Goal: Navigation & Orientation: Find specific page/section

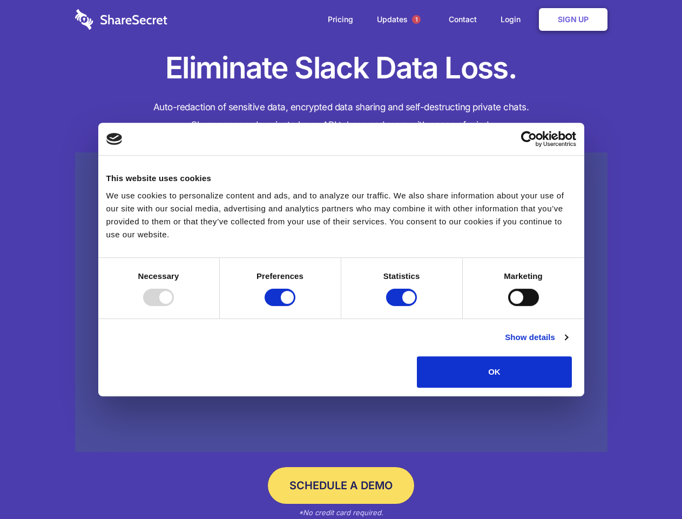
click at [174, 306] on div at bounding box center [158, 296] width 31 height 17
click at [295, 306] on input "Preferences" at bounding box center [280, 296] width 31 height 17
checkbox input "false"
click at [403, 306] on input "Statistics" at bounding box center [401, 296] width 31 height 17
checkbox input "false"
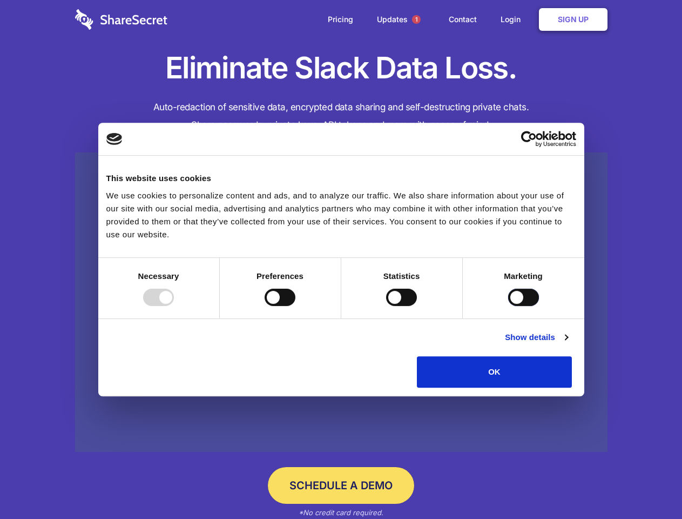
click at [508, 306] on input "Marketing" at bounding box center [523, 296] width 31 height 17
checkbox input "true"
click at [568, 344] on link "Show details" at bounding box center [536, 337] width 63 height 13
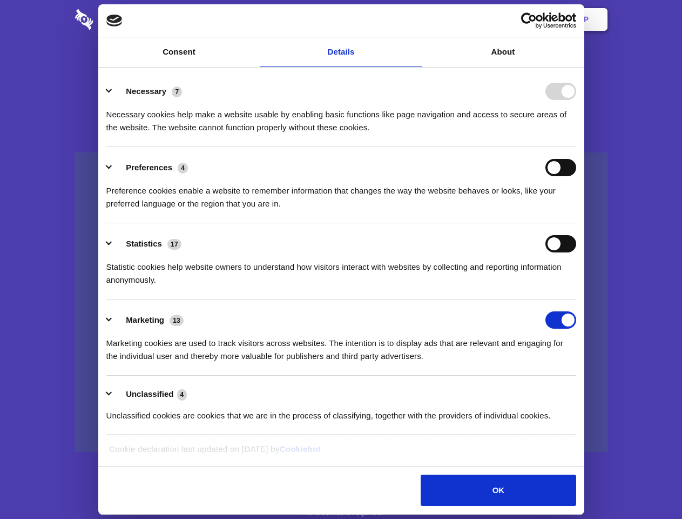
click at [581, 391] on ul "Necessary 7 Necessary cookies help make a website usable by enabling basic func…" at bounding box center [341, 253] width 480 height 364
click at [416, 19] on span "1" at bounding box center [416, 19] width 9 height 9
